Goal: Check status: Check status

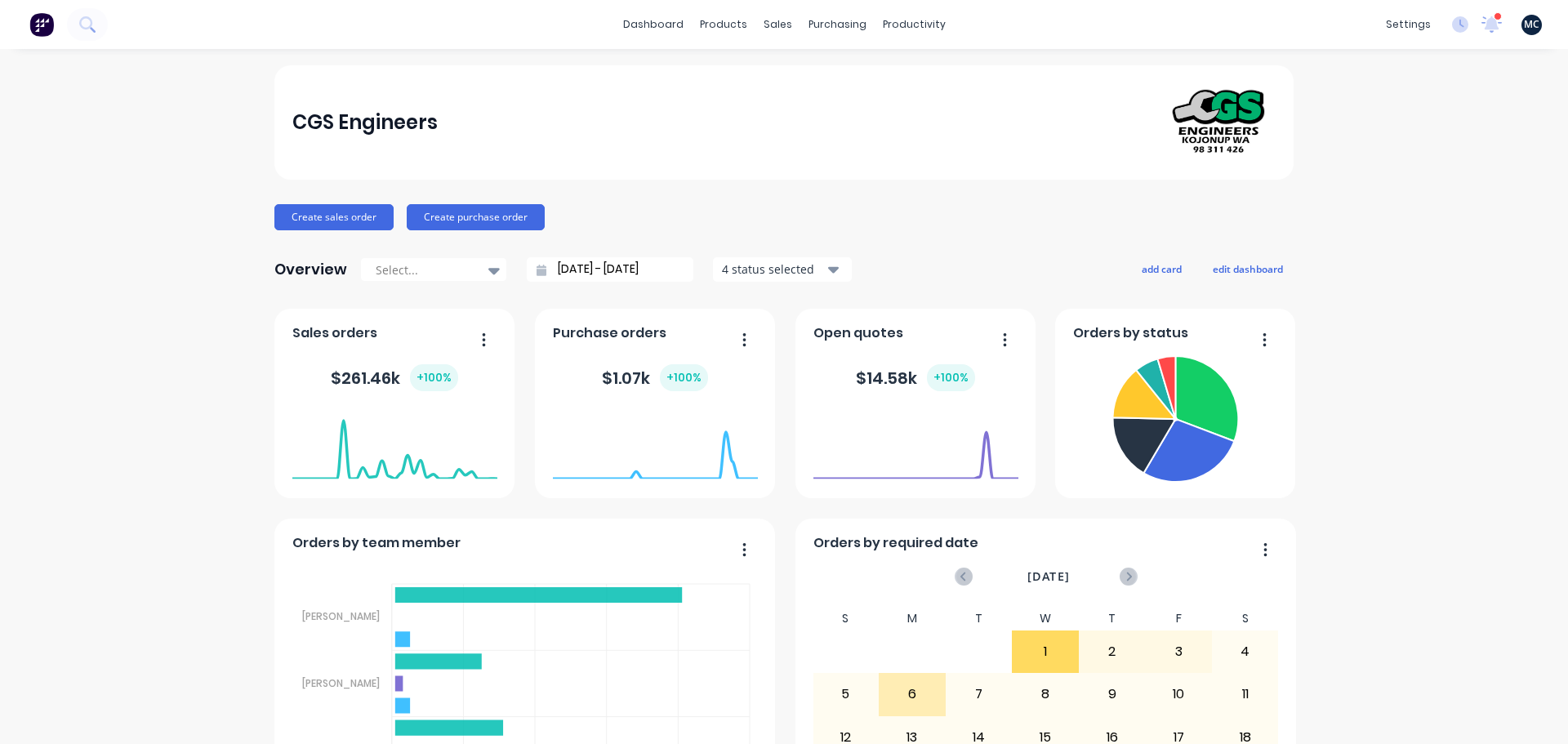
click at [1486, 21] on icon at bounding box center [1492, 24] width 21 height 16
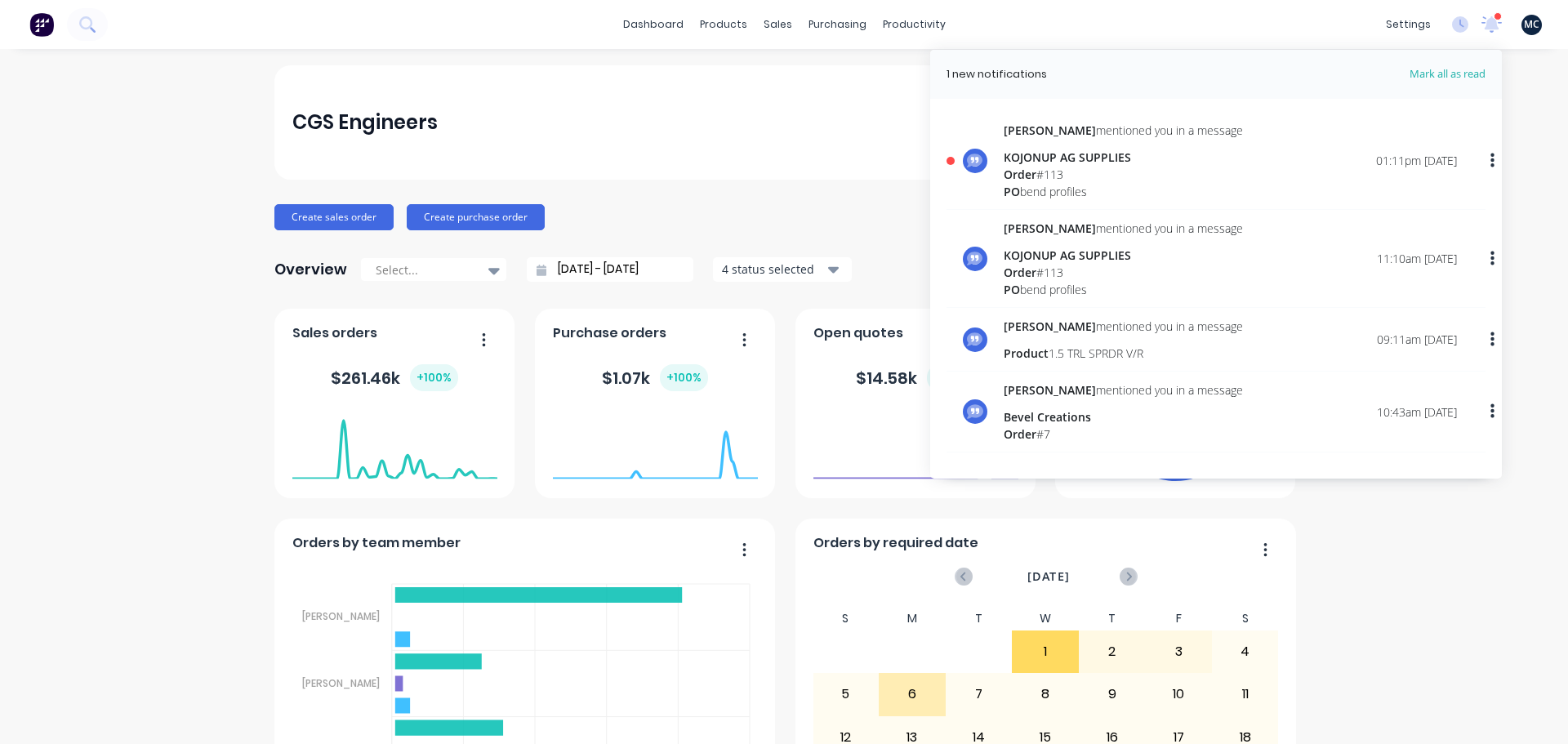
click at [1160, 177] on div "Order # 113" at bounding box center [1123, 174] width 239 height 17
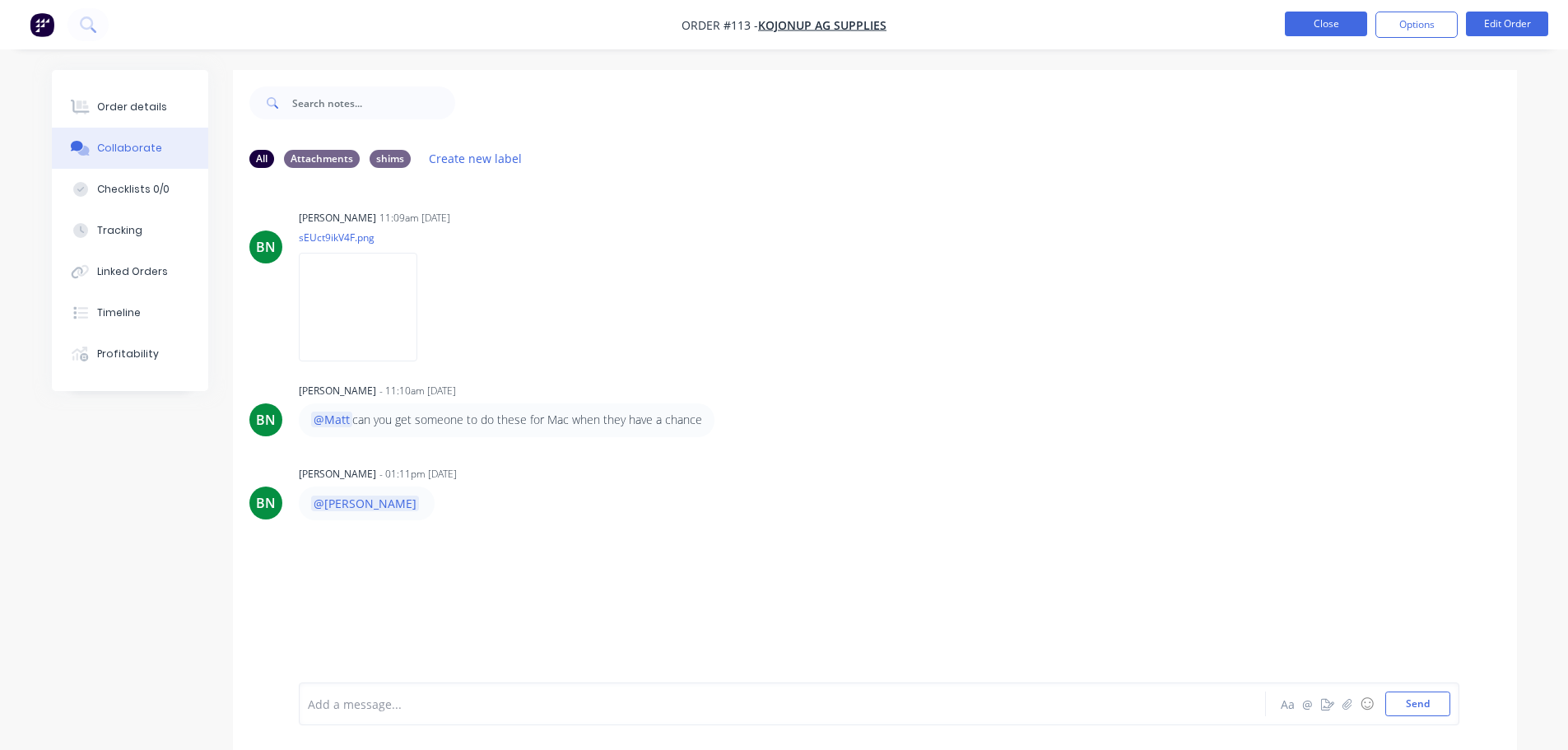
click at [1334, 26] on button "Close" at bounding box center [1325, 23] width 82 height 24
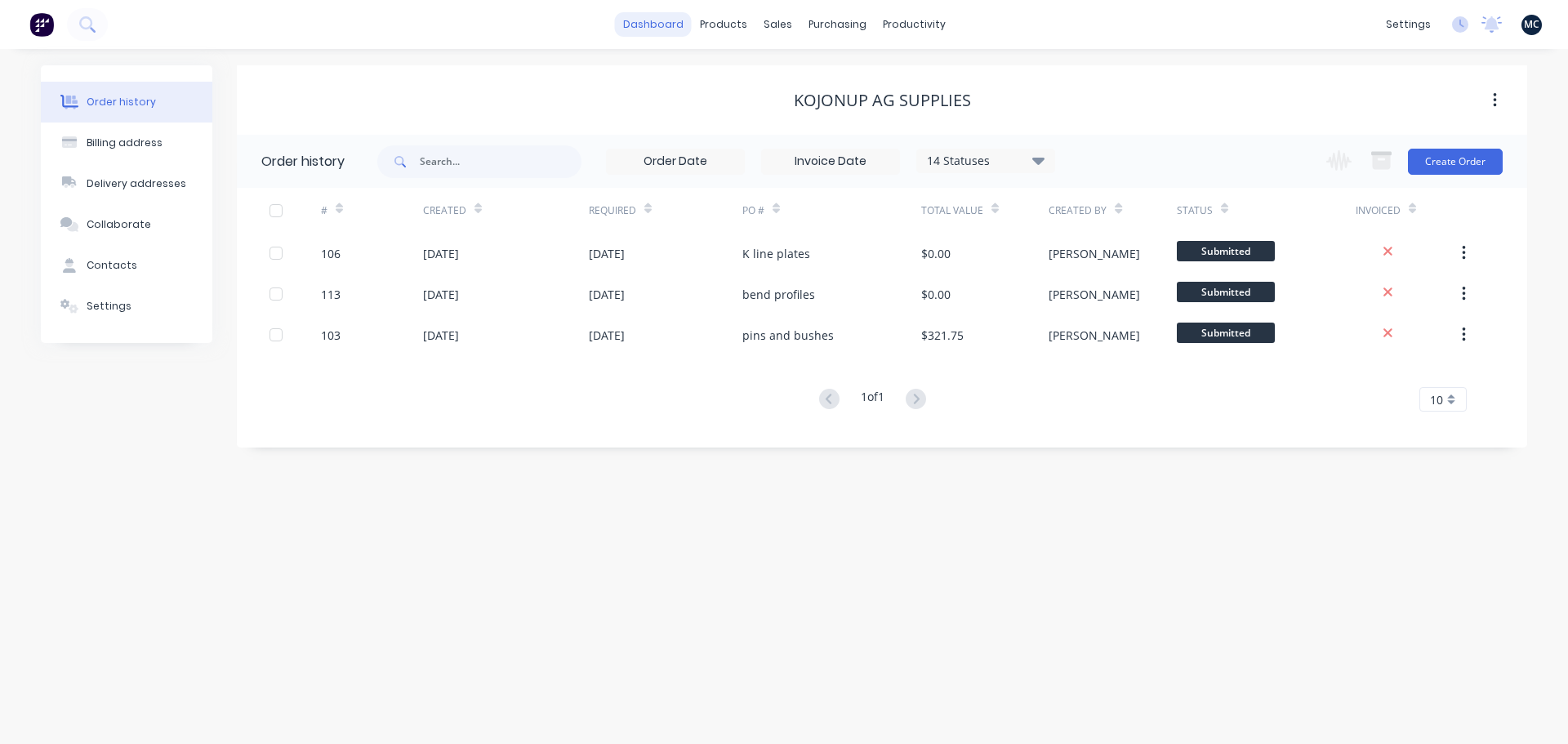
click at [635, 30] on link "dashboard" at bounding box center [654, 24] width 77 height 24
